Goal: Complete application form

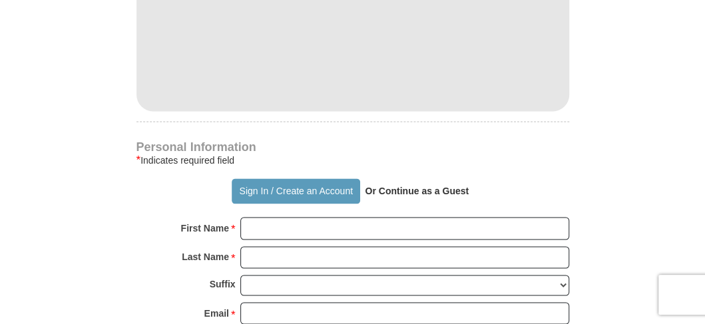
scroll to position [754, 0]
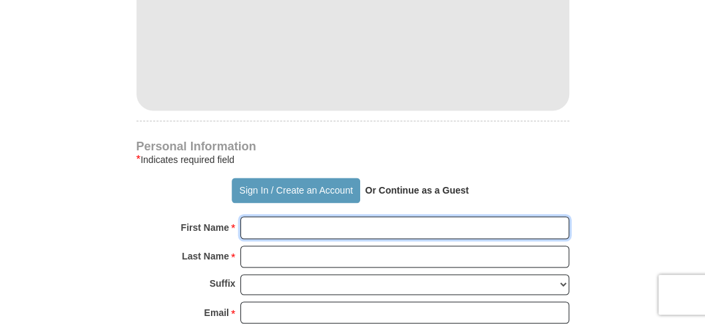
click at [287, 228] on input "First Name *" at bounding box center [404, 227] width 329 height 23
type input "[PERSON_NAME]"
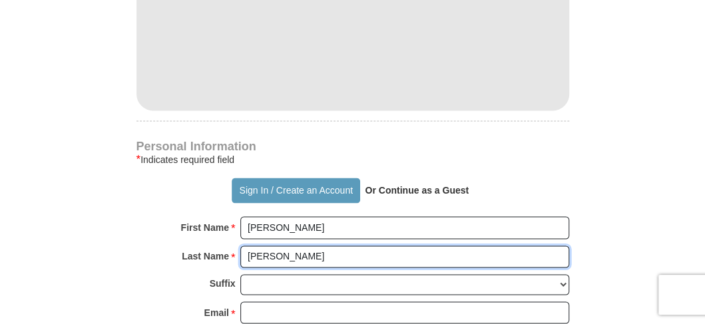
type input "[PERSON_NAME]"
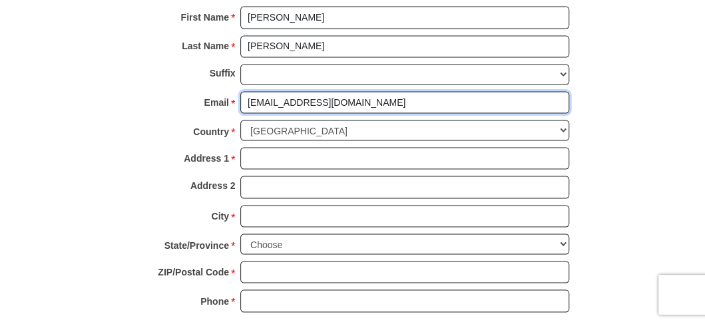
scroll to position [975, 0]
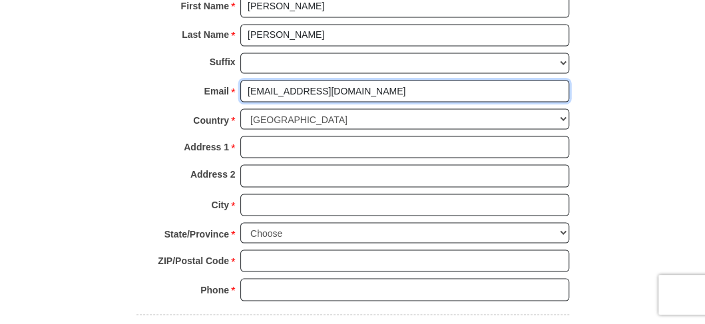
type input "[EMAIL_ADDRESS][DOMAIN_NAME]"
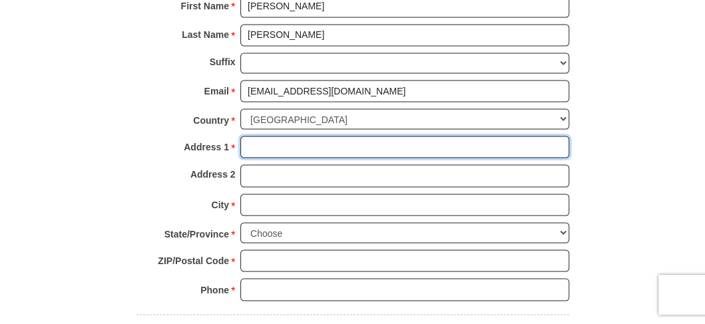
click at [270, 138] on input "Address 1 *" at bounding box center [404, 147] width 329 height 23
type input "PO Box 706"
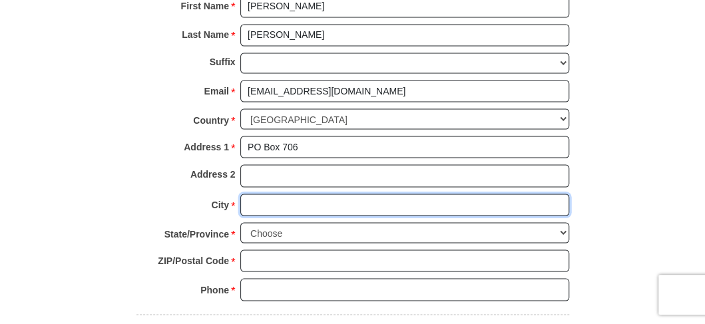
click at [257, 198] on input "City *" at bounding box center [404, 205] width 329 height 23
type input "Supply"
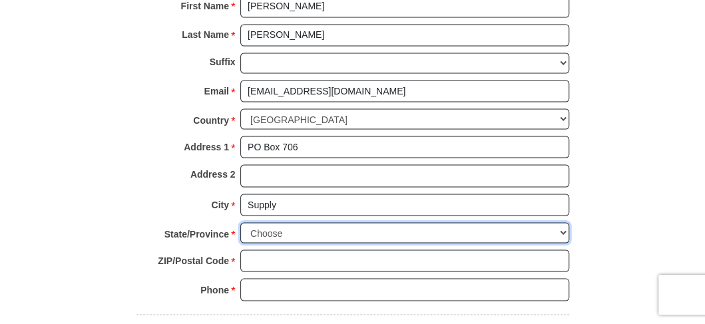
click at [292, 224] on select "Choose [US_STATE] [US_STATE] [US_STATE] [US_STATE] [US_STATE] Armed Forces Amer…" at bounding box center [404, 232] width 329 height 21
select select "NC"
click at [240, 222] on select "Choose [US_STATE] [US_STATE] [US_STATE] [US_STATE] [US_STATE] Armed Forces Amer…" at bounding box center [404, 232] width 329 height 21
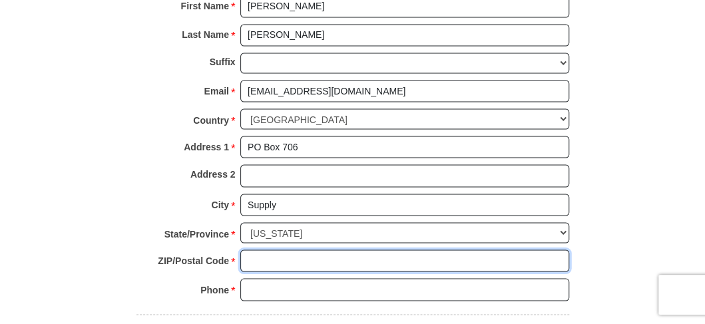
click at [257, 252] on input "ZIP/Postal Code *" at bounding box center [404, 261] width 329 height 23
type input "28462"
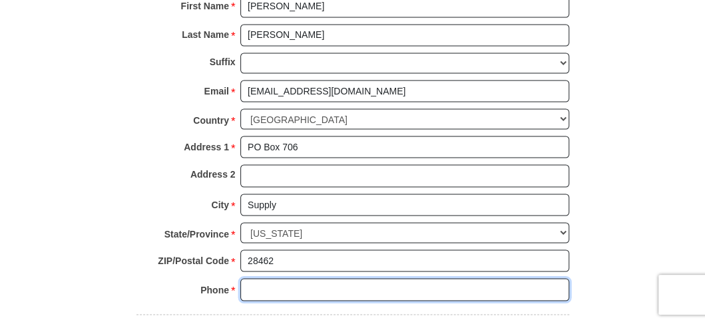
click at [254, 281] on input "Phone * *" at bounding box center [404, 289] width 329 height 23
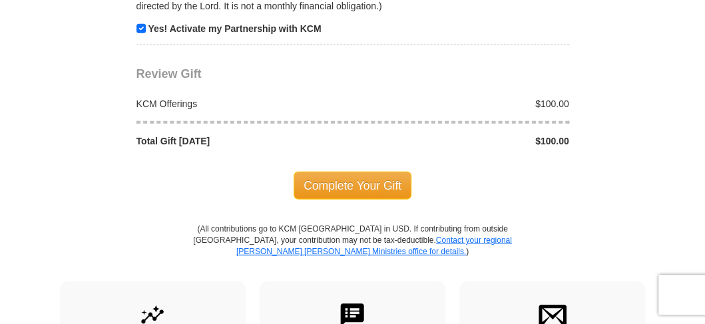
scroll to position [1375, 0]
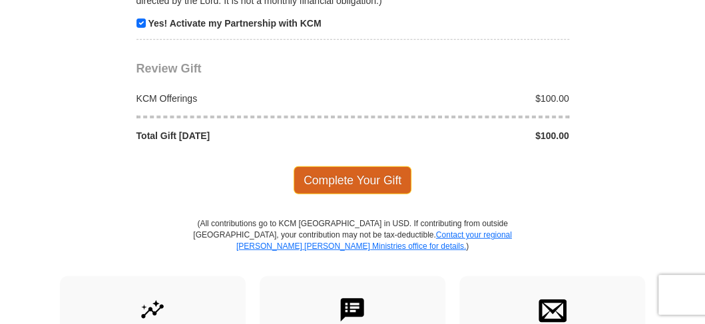
type input "[PHONE_NUMBER]"
click at [364, 170] on span "Complete Your Gift" at bounding box center [352, 180] width 118 height 28
